Goal: Check status: Check status

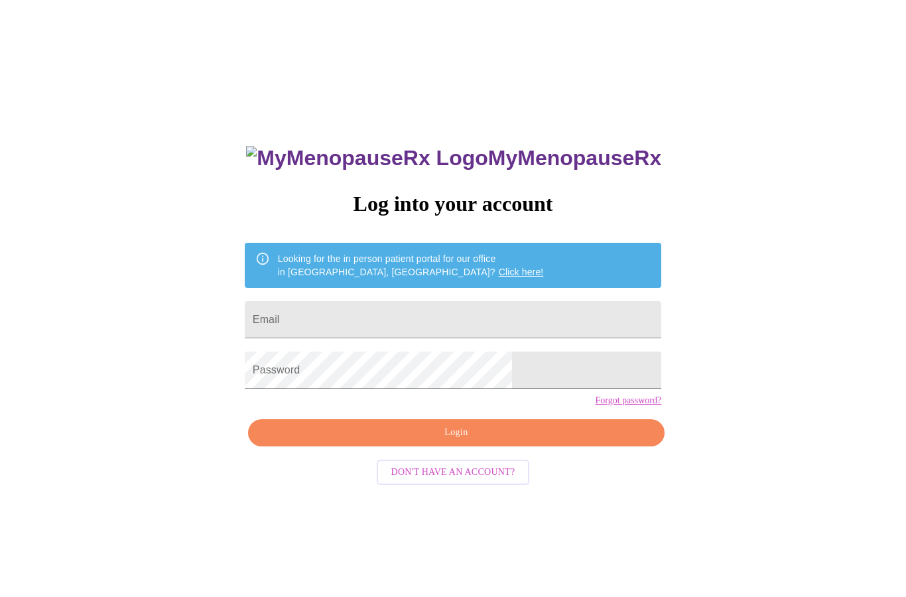
click at [426, 324] on input "Email" at bounding box center [453, 319] width 416 height 37
type input "[EMAIL_ADDRESS][DOMAIN_NAME]"
click at [524, 441] on span "Login" at bounding box center [456, 432] width 386 height 17
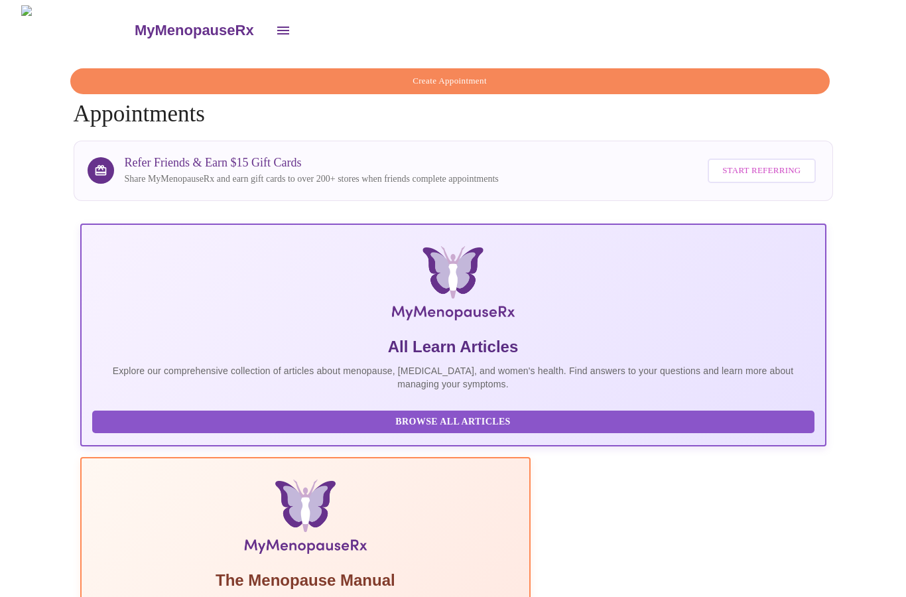
click at [267, 34] on button "open drawer" at bounding box center [283, 31] width 32 height 32
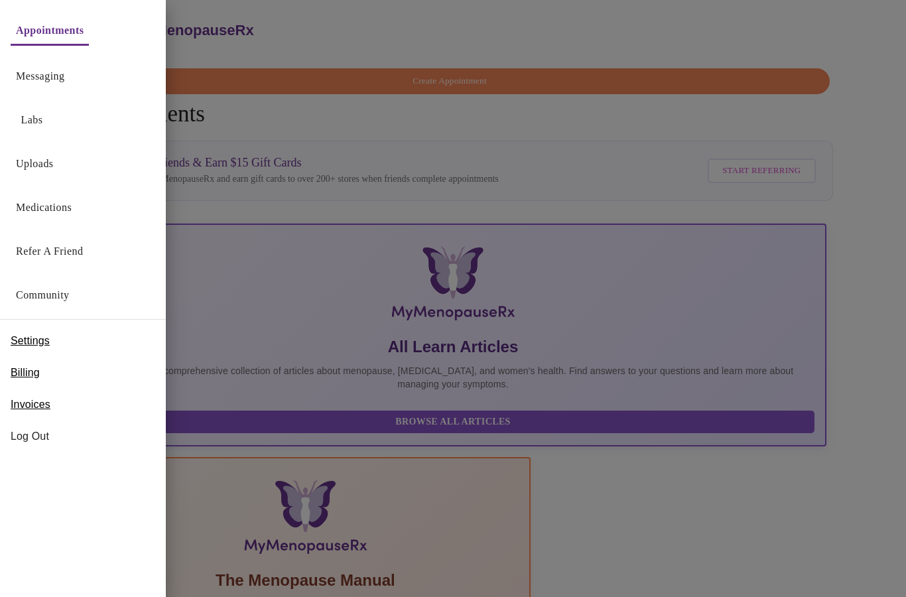
click at [32, 108] on button "Labs" at bounding box center [32, 120] width 42 height 27
click at [30, 105] on div "Labs" at bounding box center [83, 117] width 166 height 44
click at [25, 124] on link "Labs" at bounding box center [32, 120] width 22 height 19
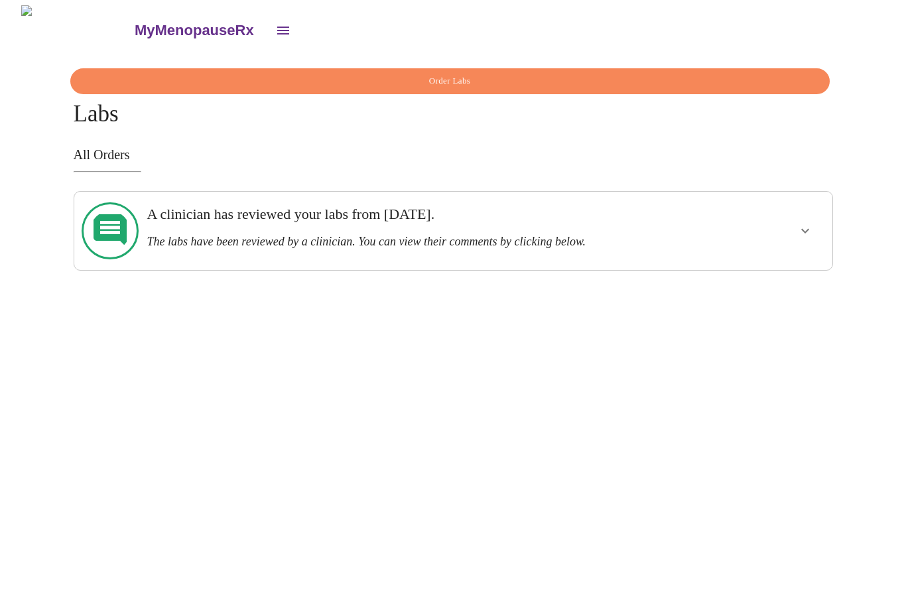
click at [798, 231] on button "show more" at bounding box center [805, 231] width 32 height 32
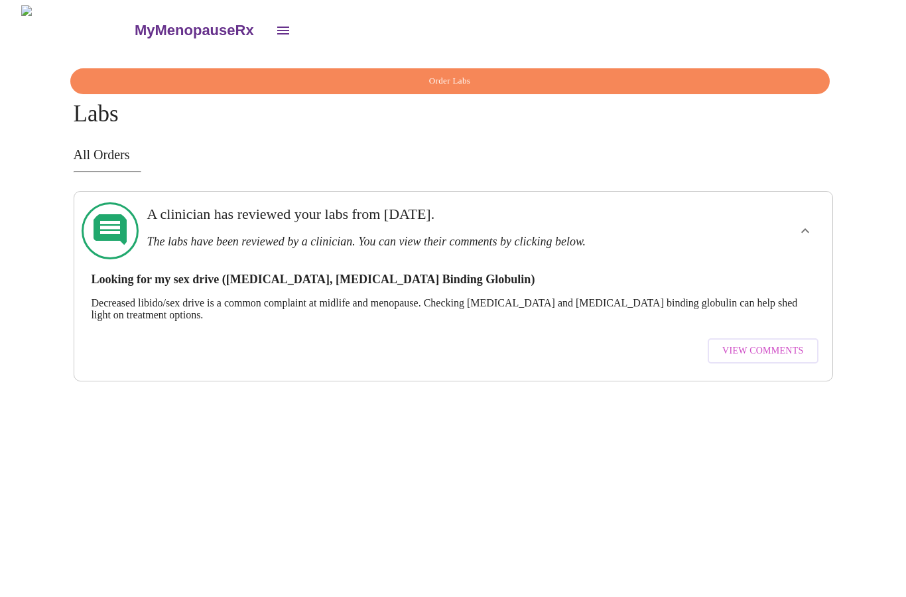
click at [781, 343] on span "View Comments" at bounding box center [762, 351] width 81 height 17
